Goal: Information Seeking & Learning: Learn about a topic

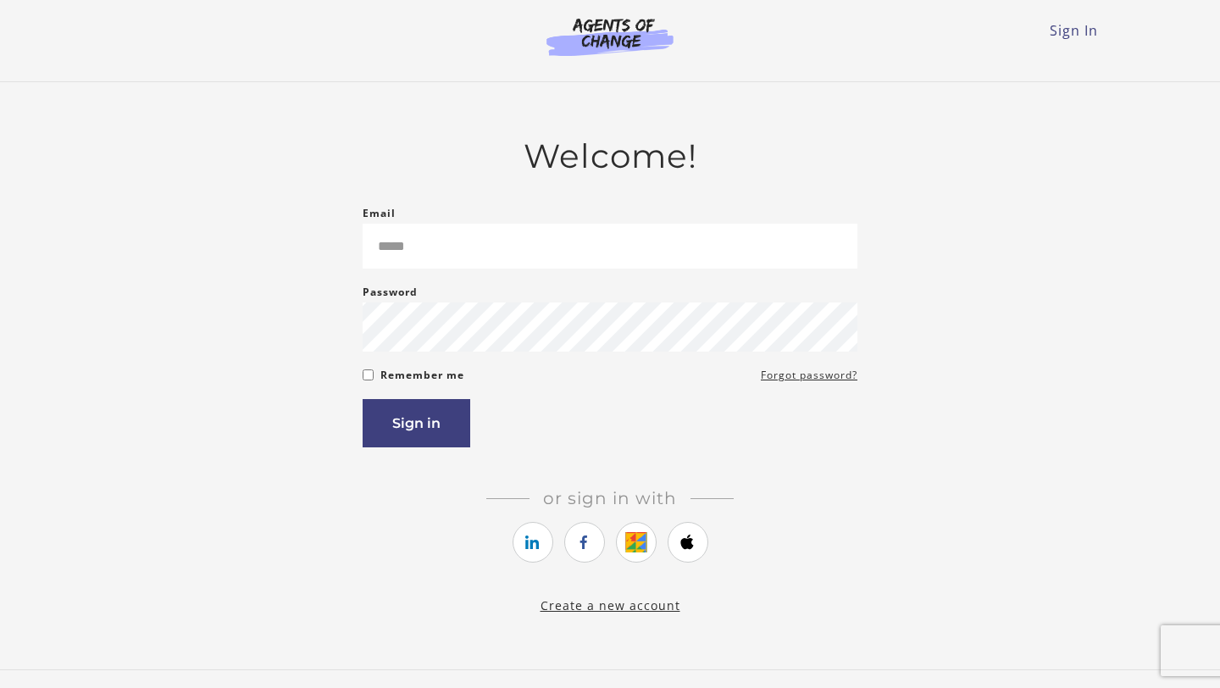
type input "**********"
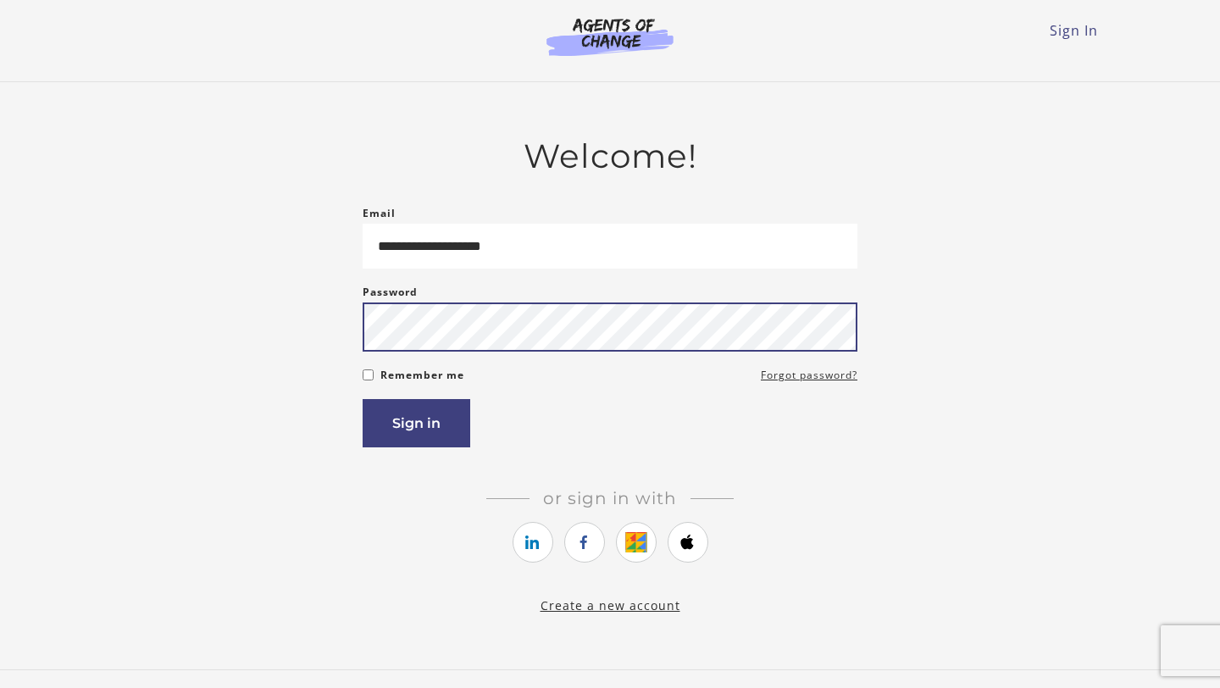
click at [363, 399] on button "Sign in" at bounding box center [417, 423] width 108 height 48
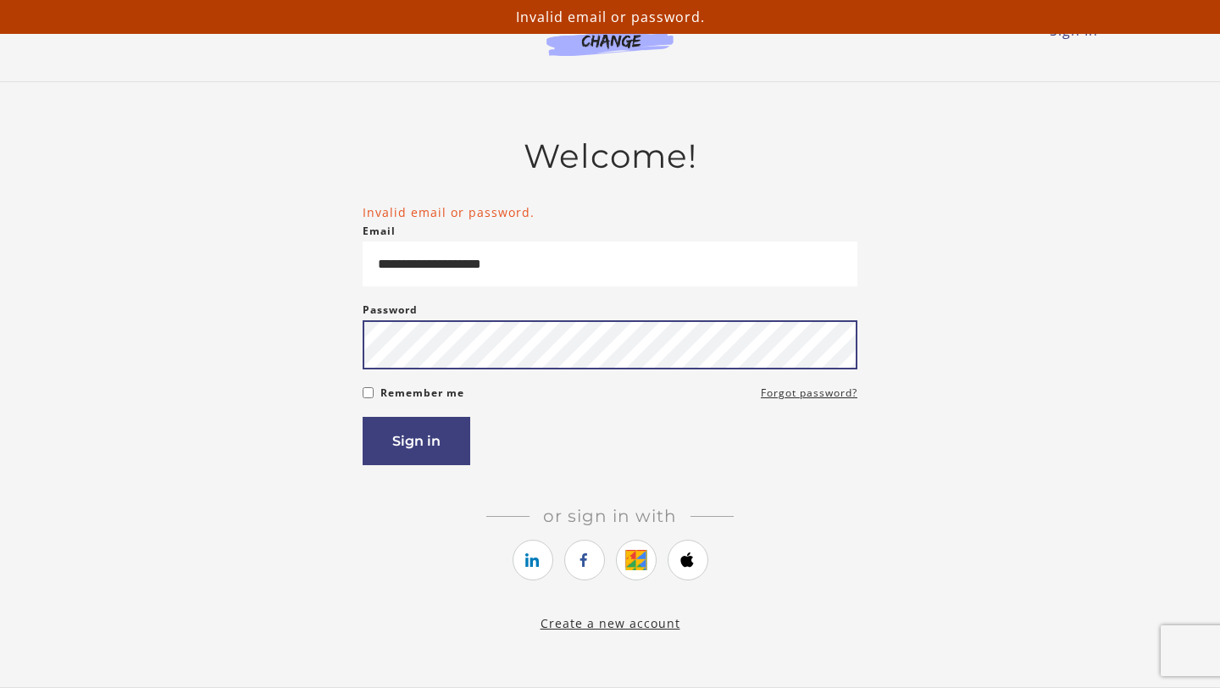
click at [363, 417] on button "Sign in" at bounding box center [417, 441] width 108 height 48
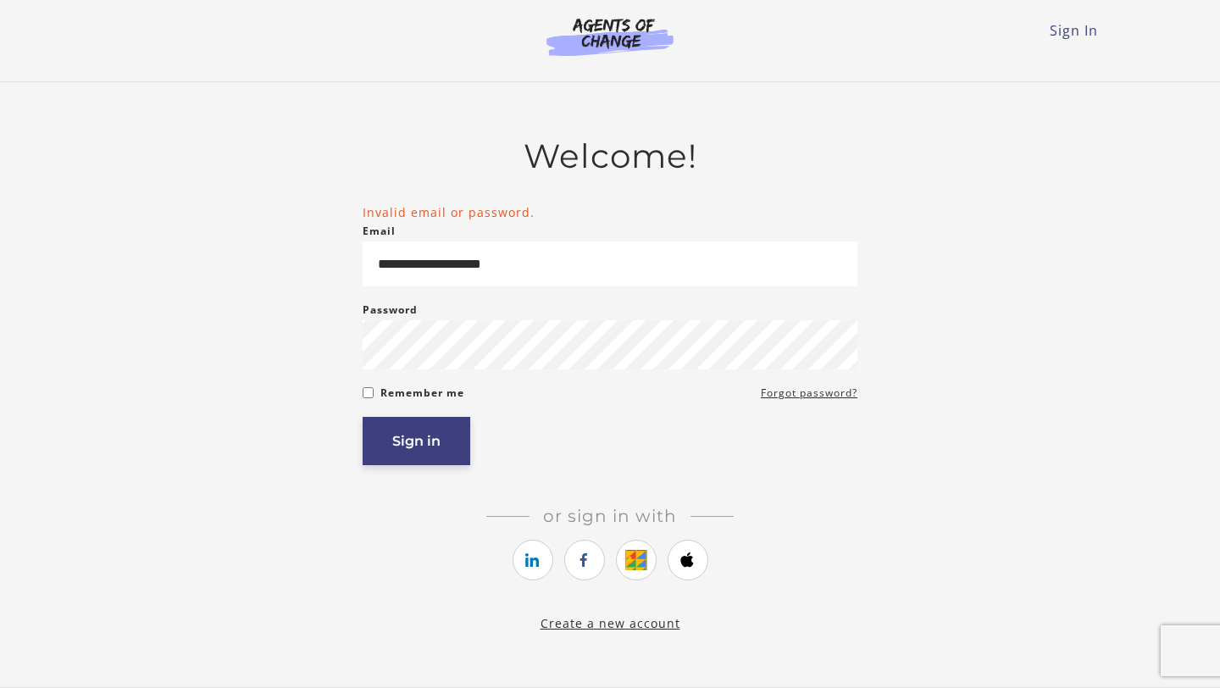
click at [439, 434] on button "Sign in" at bounding box center [417, 441] width 108 height 48
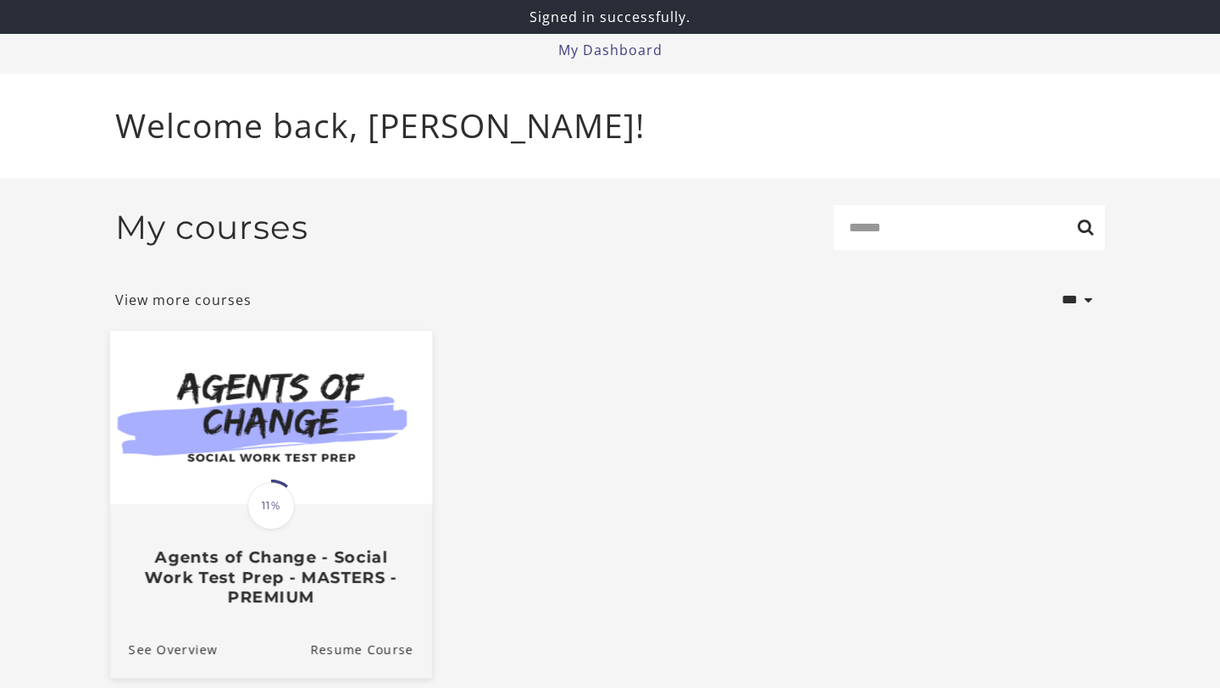
scroll to position [92, 0]
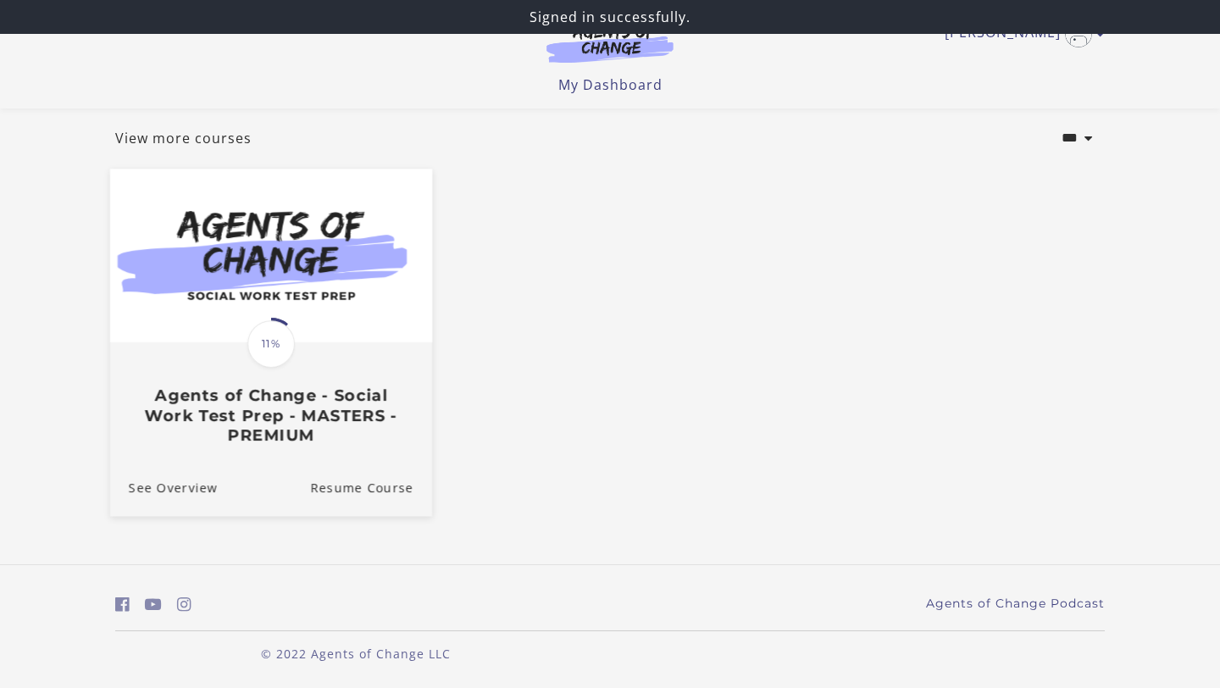
click at [262, 358] on span "11%" at bounding box center [270, 343] width 47 height 47
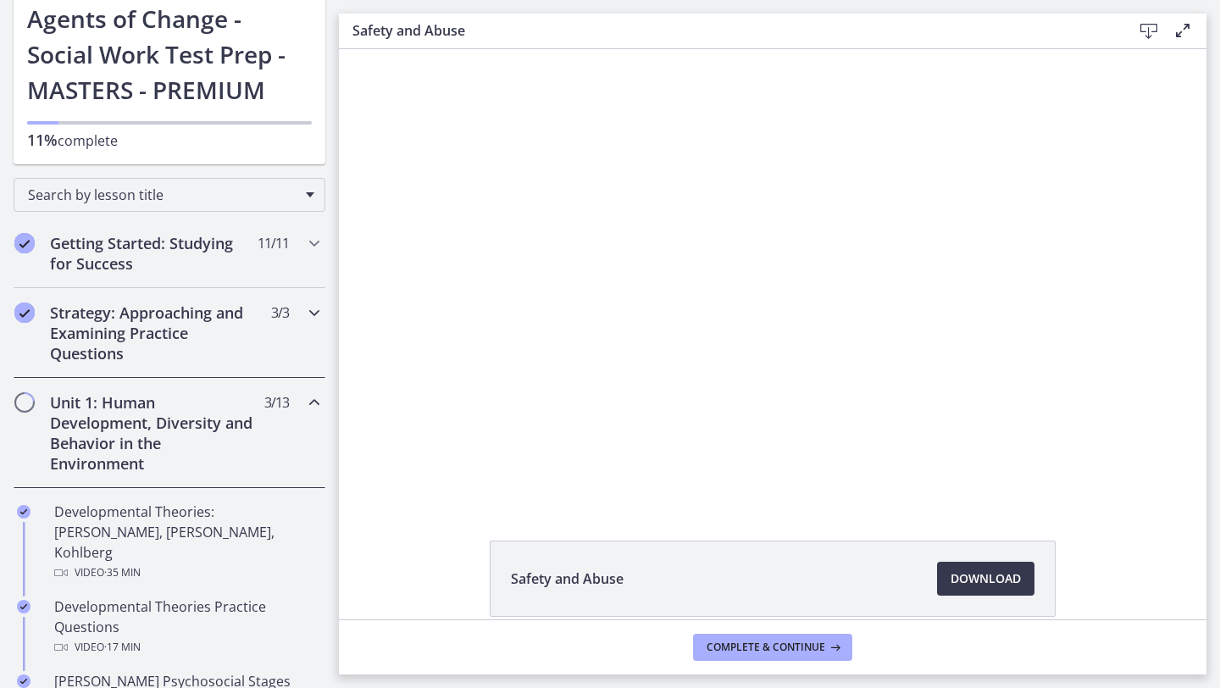
scroll to position [108, 0]
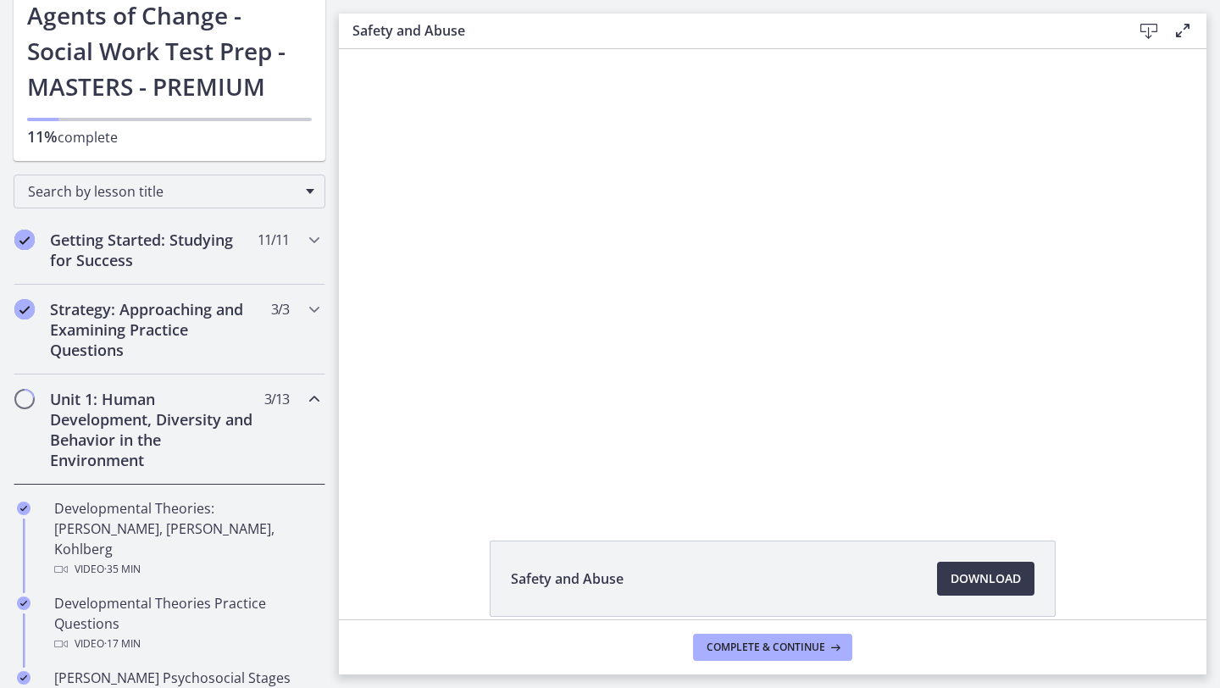
click at [156, 440] on h2 "Unit 1: Human Development, Diversity and Behavior in the Environment" at bounding box center [153, 429] width 207 height 81
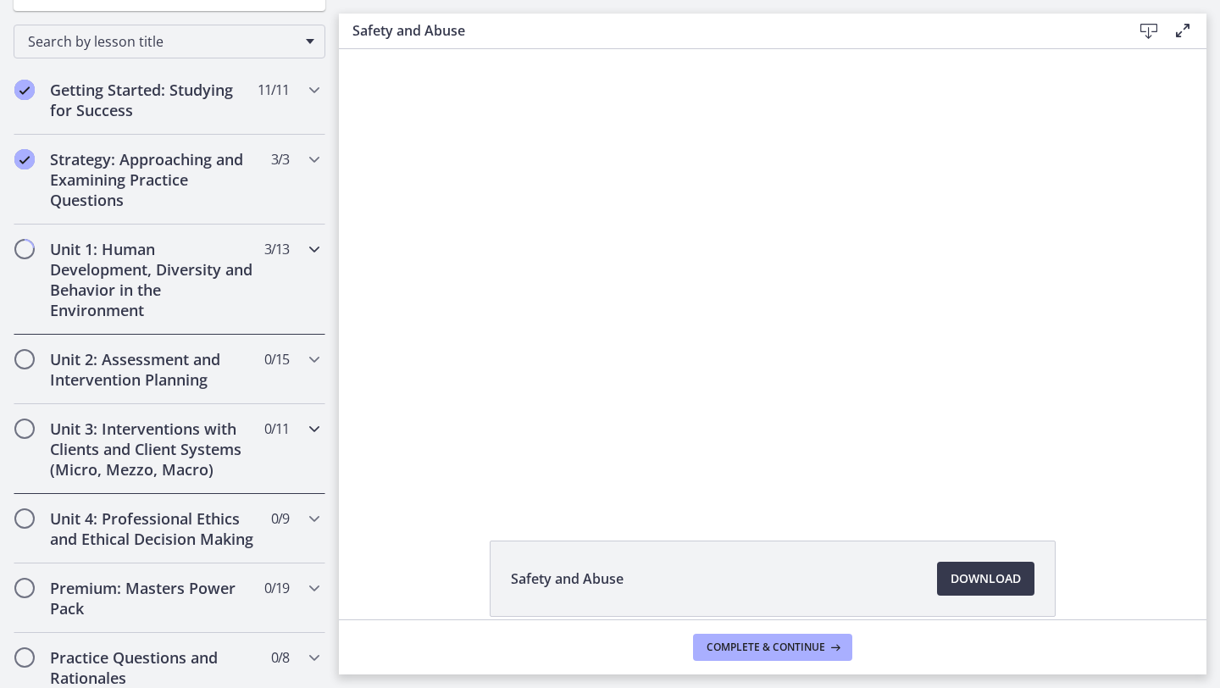
scroll to position [262, 0]
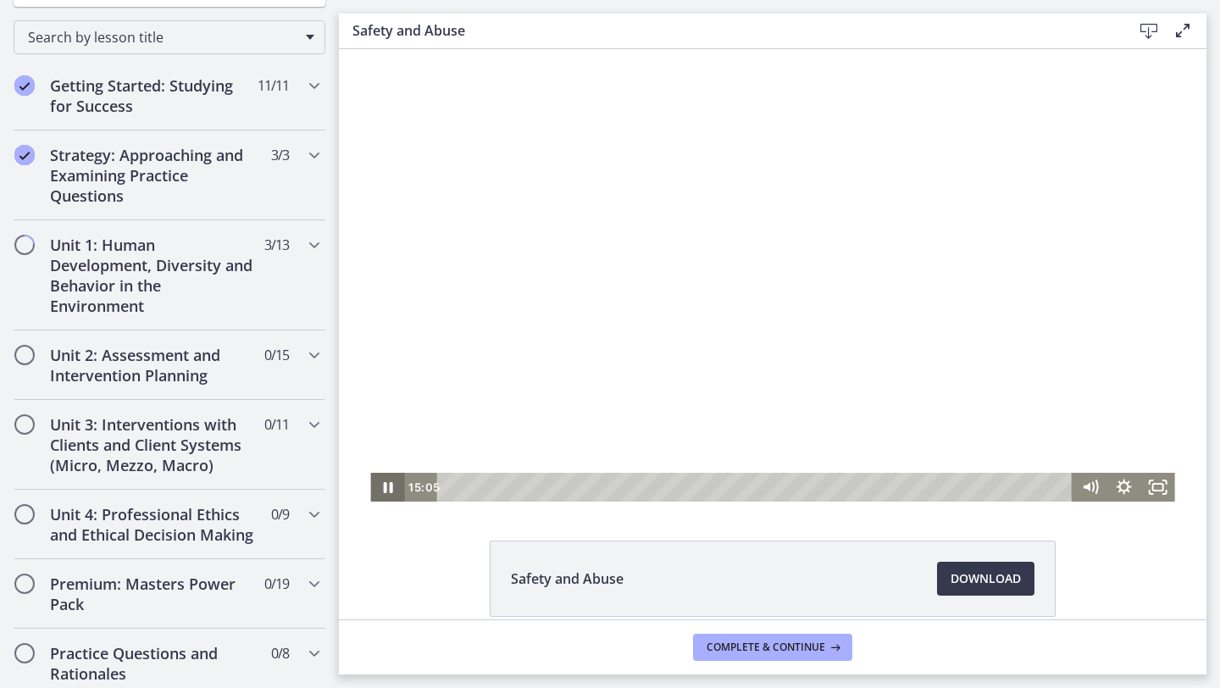
click at [397, 488] on icon "Pause" at bounding box center [387, 487] width 34 height 29
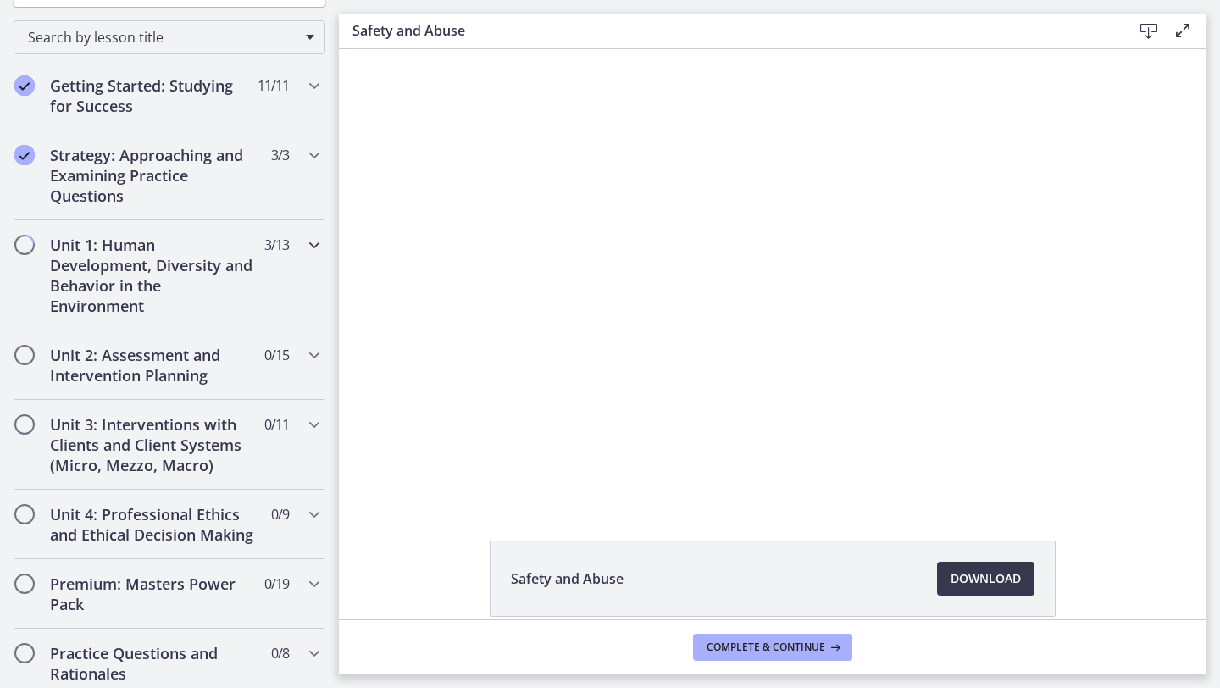
click at [210, 278] on h2 "Unit 1: Human Development, Diversity and Behavior in the Environment" at bounding box center [153, 275] width 207 height 81
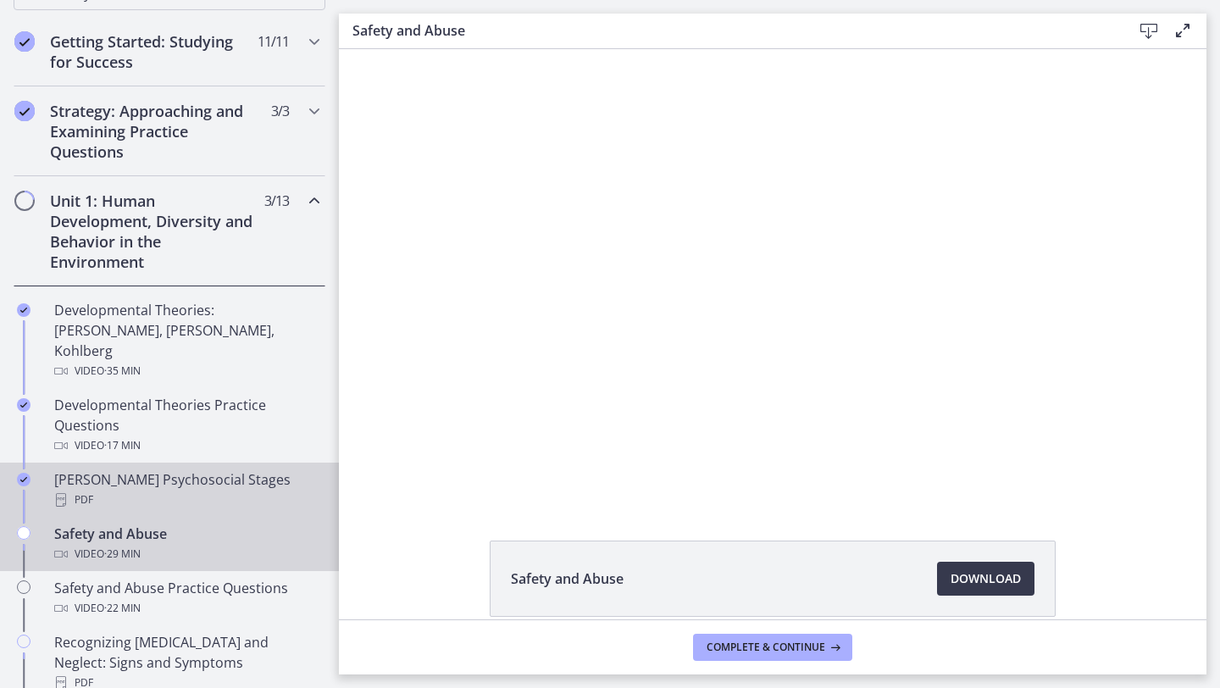
scroll to position [314, 0]
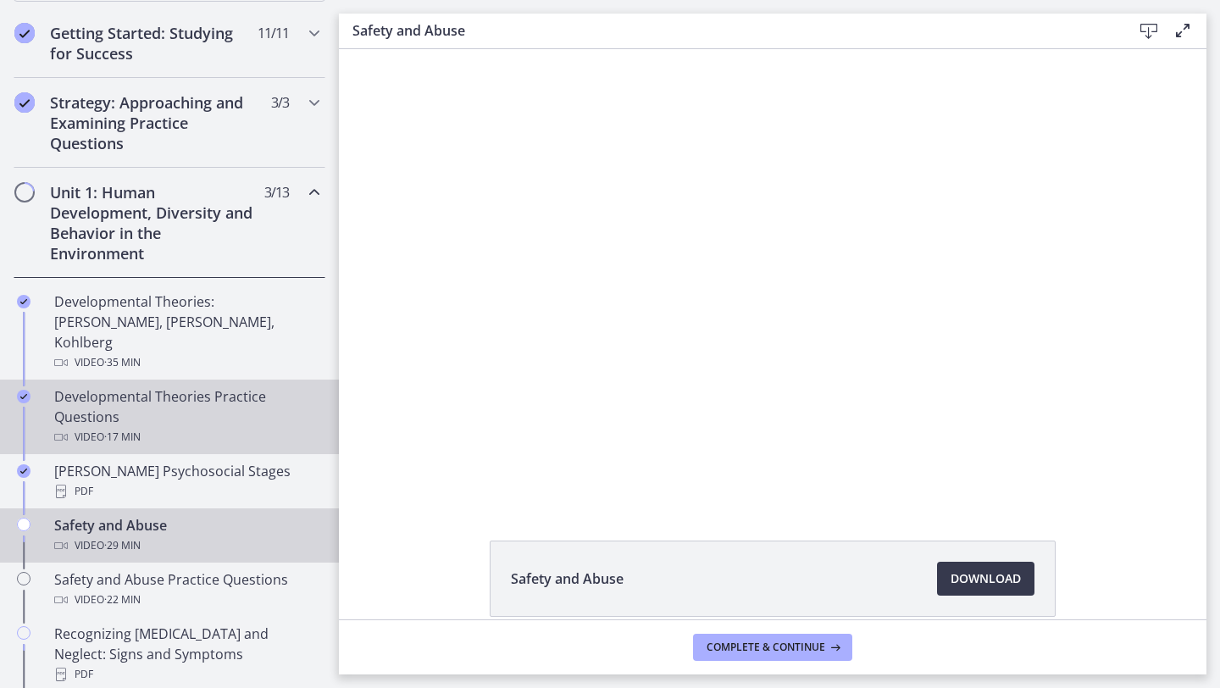
click at [185, 395] on div "Developmental Theories Practice Questions Video · 17 min" at bounding box center [186, 416] width 264 height 61
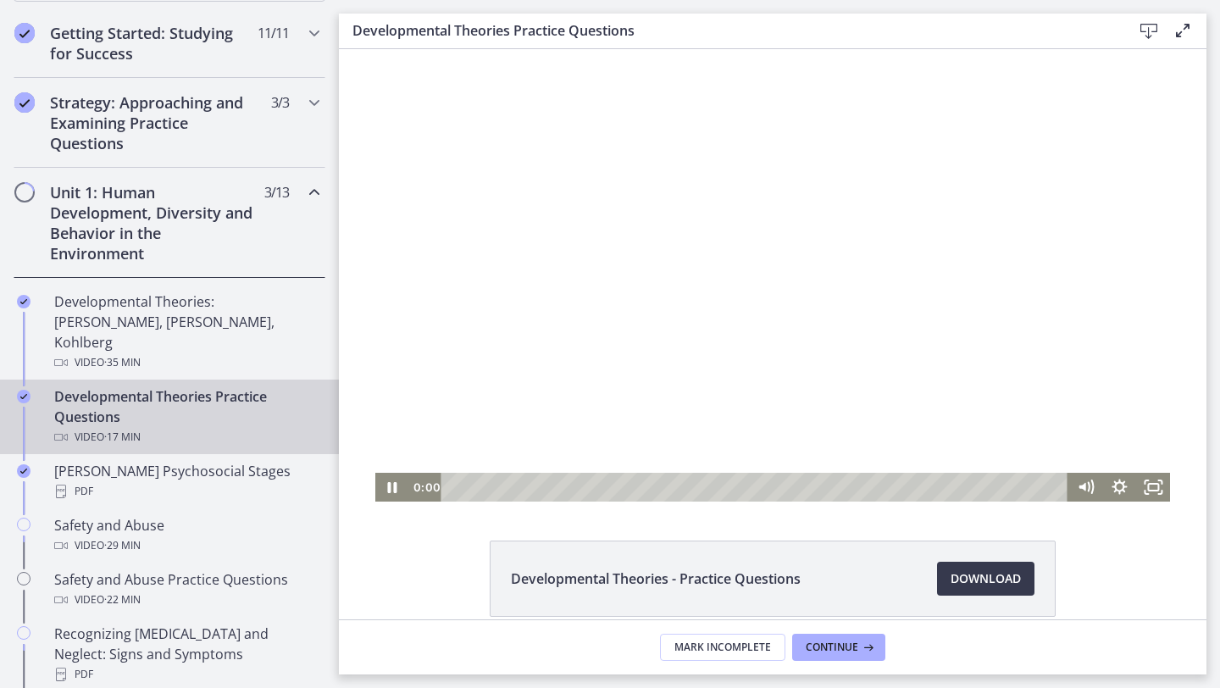
click at [421, 502] on html "Click for sound @keyframes VOLUME_SMALL_WAVE_FLASH { 0% { opacity: 0; } 33% { o…" at bounding box center [773, 275] width 868 height 452
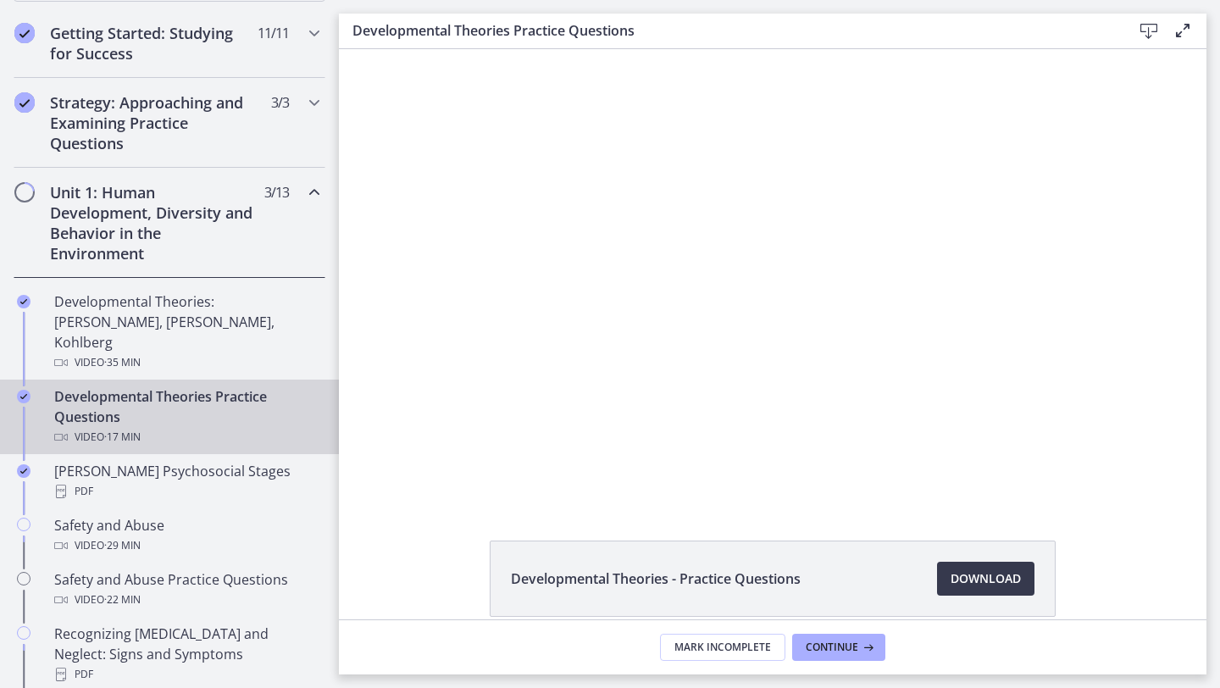
click at [1172, 324] on div "Click for sound @keyframes VOLUME_SMALL_WAVE_FLASH { 0% { opacity: 0; } 33% { o…" at bounding box center [773, 275] width 868 height 452
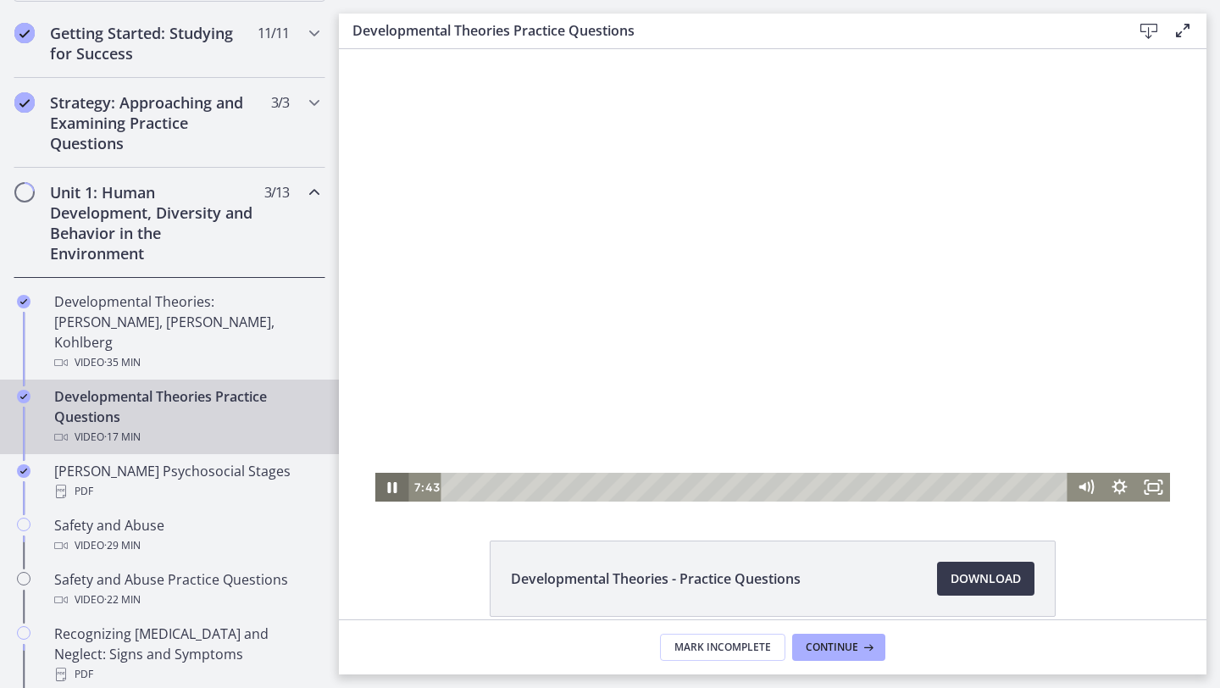
click at [389, 489] on icon "Pause" at bounding box center [392, 487] width 9 height 11
click at [389, 489] on icon "Play Video" at bounding box center [393, 487] width 10 height 14
click at [393, 489] on icon "Pause" at bounding box center [392, 487] width 9 height 11
click at [391, 494] on icon "Play Video" at bounding box center [393, 487] width 34 height 29
click at [397, 490] on icon "Pause" at bounding box center [392, 487] width 34 height 29
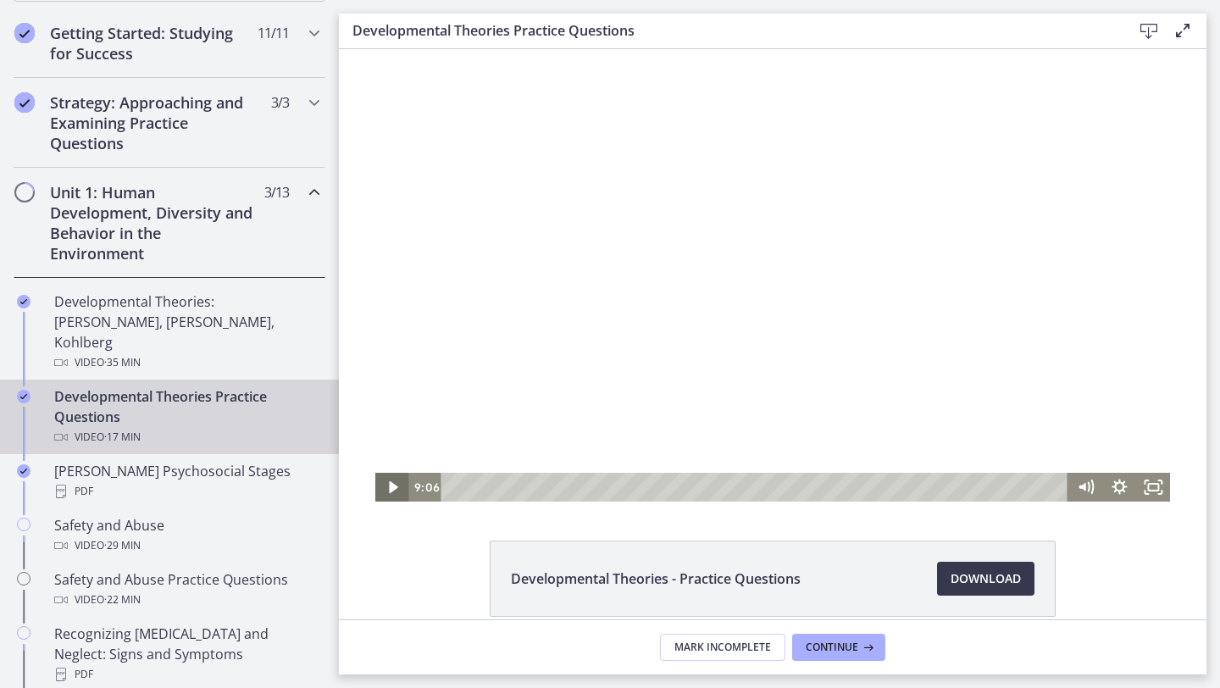
click at [397, 485] on icon "Play Video" at bounding box center [393, 487] width 34 height 29
click at [392, 485] on icon "Pause" at bounding box center [392, 487] width 34 height 29
click at [392, 485] on icon "Play Video" at bounding box center [393, 487] width 8 height 12
click at [386, 490] on icon "Pause" at bounding box center [392, 487] width 34 height 29
